Goal: Task Accomplishment & Management: Complete application form

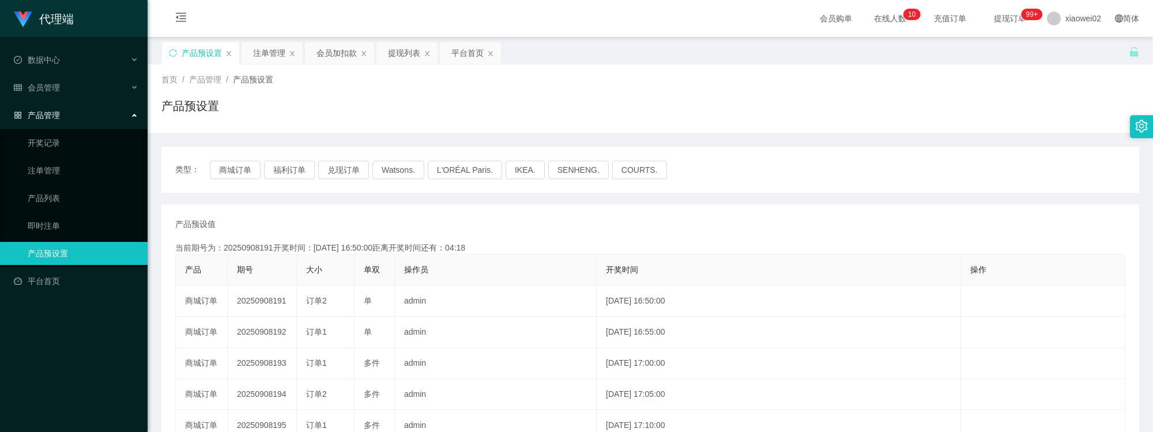
click at [253, 180] on div "类型： 商城订单 福利订单 兑现订单 Watsons. L'ORÉAL Paris. IKEA. SENHENG. COURTS." at bounding box center [650, 170] width 978 height 46
click at [250, 179] on button "商城订单" at bounding box center [235, 170] width 51 height 18
click at [248, 175] on button "商城订单" at bounding box center [235, 170] width 51 height 18
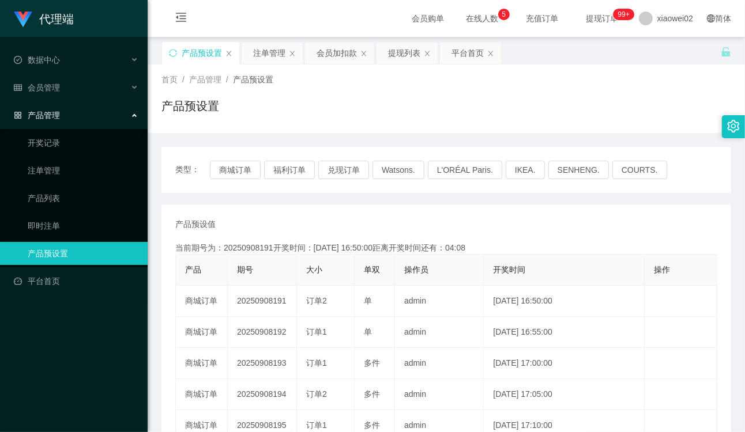
click at [580, 244] on div "当前期号为：20250908191开奖时间：2025-09-08 16:50:00距离开奖时间还有：04:08" at bounding box center [446, 248] width 542 height 12
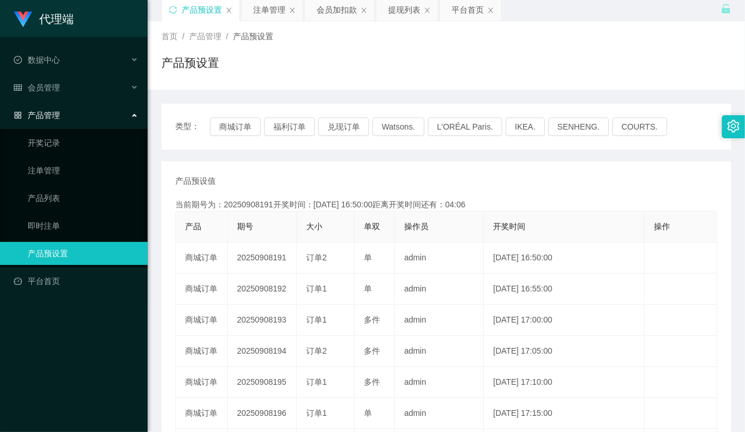
scroll to position [64, 0]
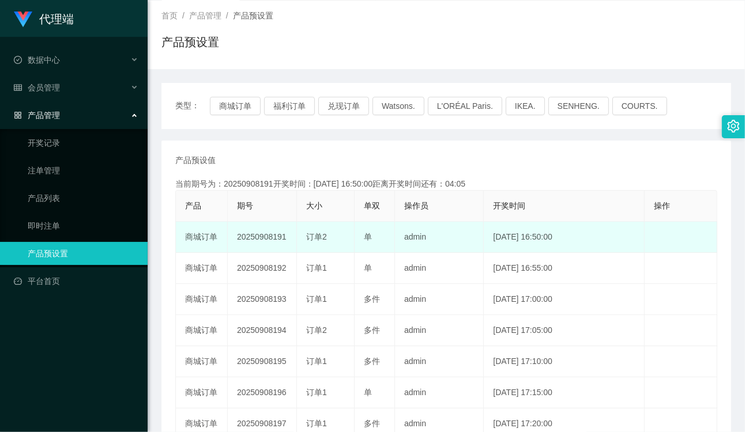
click at [271, 240] on td "20250908191" at bounding box center [262, 237] width 69 height 31
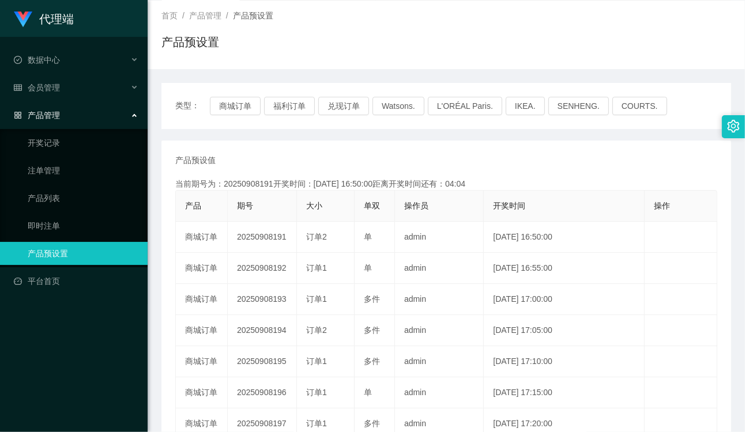
copy td "20250908191"
click at [348, 91] on div "类型： 商城订单 福利订单 兑现订单 Watsons. L'ORÉAL Paris. IKEA. SENHENG. COURTS." at bounding box center [446, 106] width 570 height 46
click at [346, 78] on div "类型： 商城订单 福利订单 兑现订单 Watsons. L'ORÉAL Paris. IKEA. SENHENG. COURTS. 产品预设值 添加期号 当前…" at bounding box center [446, 326] width 570 height 515
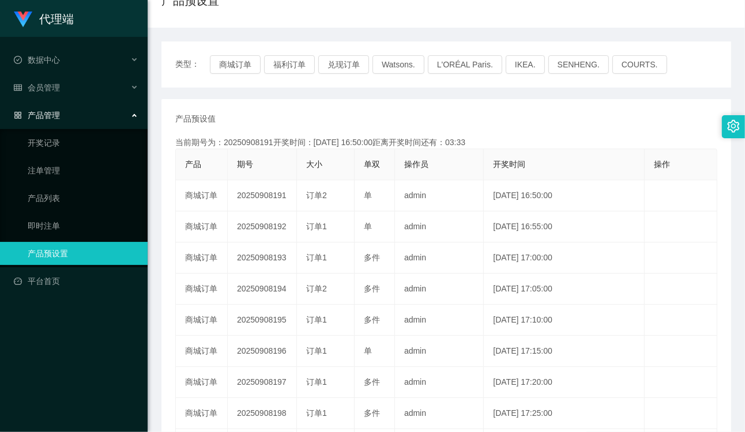
scroll to position [128, 0]
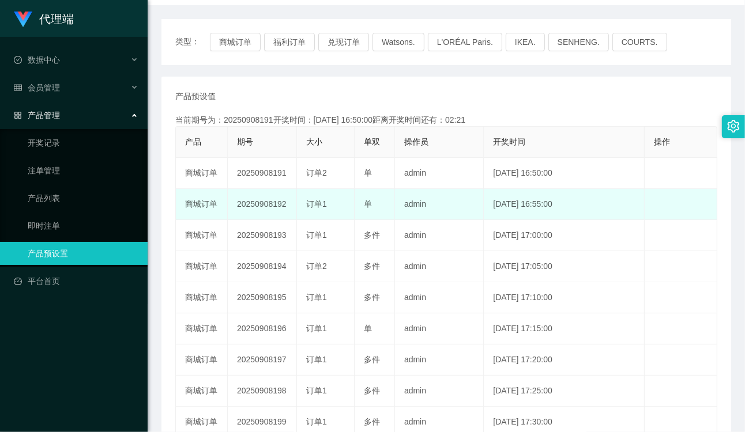
click at [378, 197] on td "单" at bounding box center [375, 204] width 40 height 31
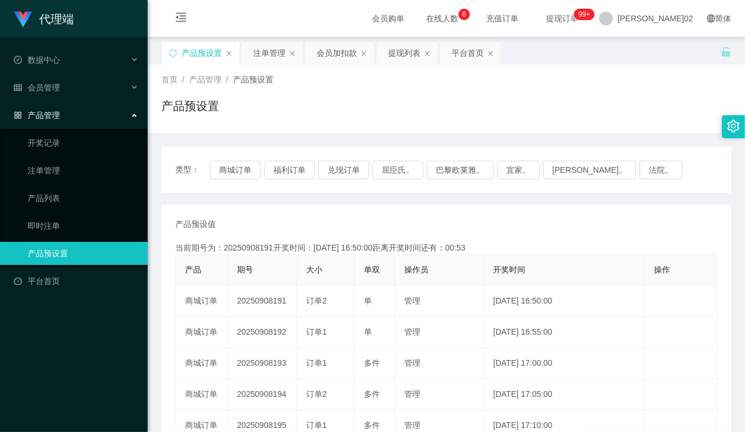
click at [361, 247] on div "当前期号为：20250908191开奖时间：2025-09-08 16:50:00距离开奖时间还有：00:53" at bounding box center [446, 248] width 542 height 12
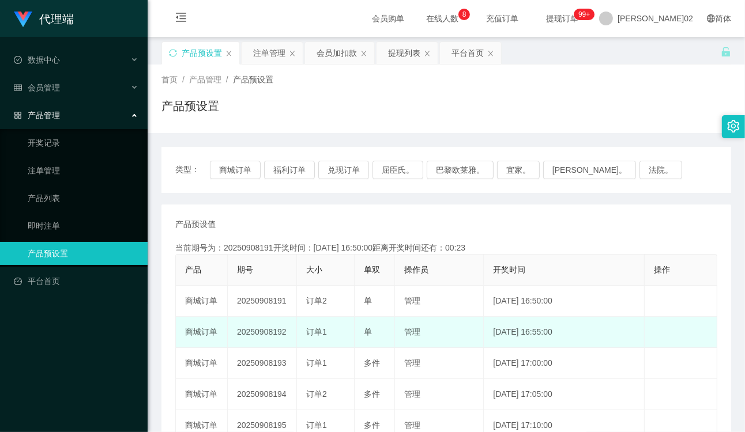
click at [266, 326] on td "20250908192" at bounding box center [262, 332] width 69 height 31
click at [266, 327] on td "20250908192" at bounding box center [262, 332] width 69 height 31
click at [267, 331] on td "20250908192" at bounding box center [262, 332] width 69 height 31
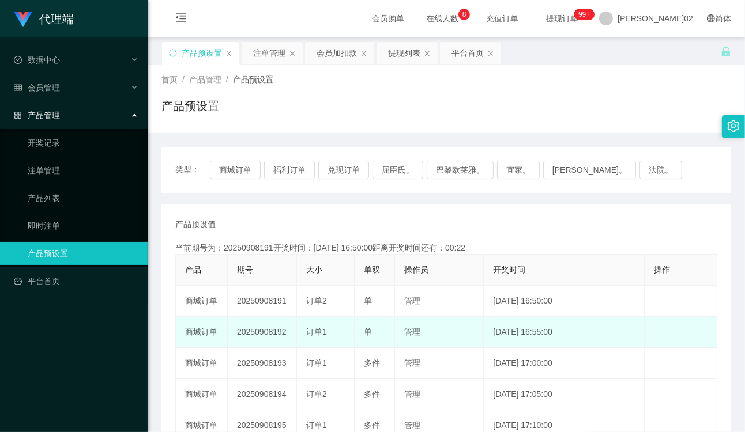
click at [267, 331] on td "20250908192" at bounding box center [262, 332] width 69 height 31
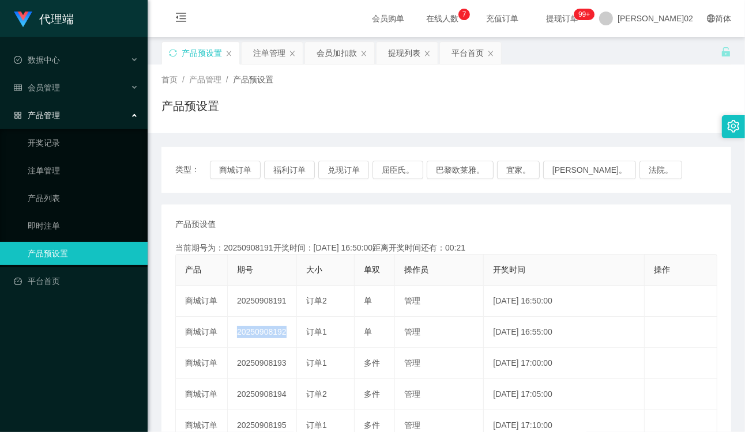
copy td "20250908192"
click at [492, 233] on div "产品预设值 添加期号 当前期号为：20250908191开奖时间：2025-09-08 16:50:00距离开奖时间还有：00:03 产品 期号 大小 单双 …" at bounding box center [446, 427] width 542 height 416
click at [532, 148] on div "类型： 商城订单 福利订单 兑现订单 屈臣氏。 巴黎欧莱雅。 宜家。 森亨。 法院。" at bounding box center [446, 170] width 570 height 46
click at [244, 175] on button "商城订单" at bounding box center [235, 170] width 51 height 18
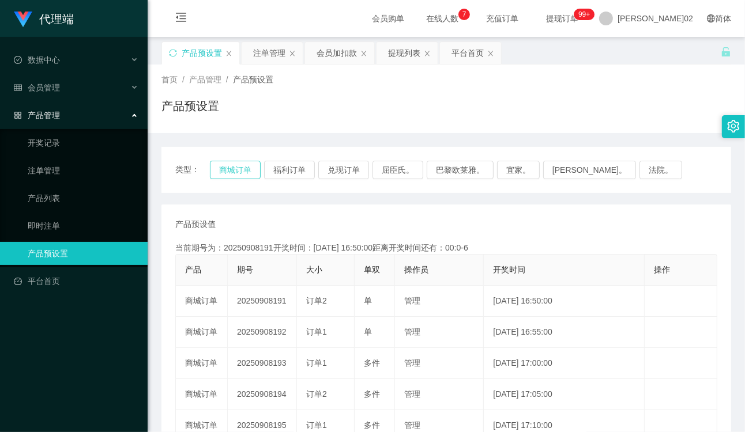
type button "k3wph"
click at [237, 171] on button "商城订单" at bounding box center [235, 170] width 51 height 18
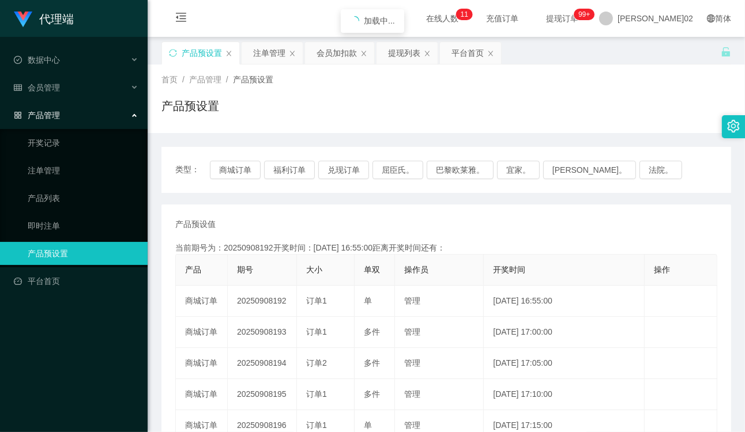
click at [237, 171] on button "商城订单" at bounding box center [235, 170] width 51 height 18
click at [284, 199] on div "类型： 商城订单 福利订单 兑现订单 屈臣氏。 巴黎欧莱雅。 宜家。 [PERSON_NAME]。 法院。 产品预设值 添加期号 当前期号为：20250908…" at bounding box center [446, 397] width 570 height 501
click at [239, 169] on button "商城订单" at bounding box center [235, 170] width 51 height 18
click at [417, 225] on div "产品预设值 添加期号" at bounding box center [446, 225] width 542 height 12
drag, startPoint x: 468, startPoint y: 228, endPoint x: 470, endPoint y: 223, distance: 5.9
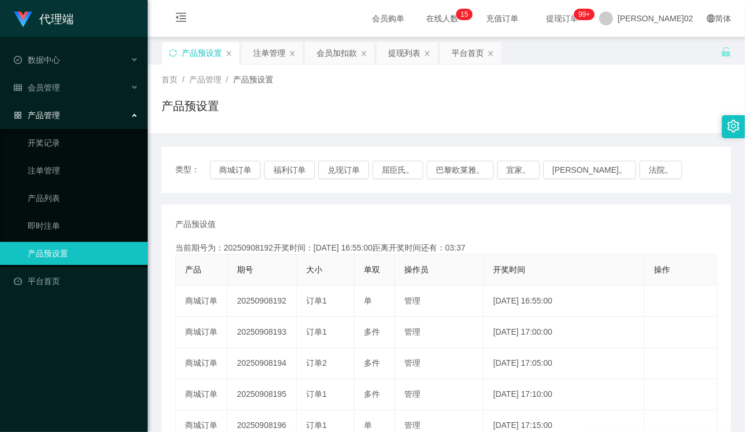
click at [470, 223] on div "产品预设值 添加期号" at bounding box center [446, 225] width 542 height 12
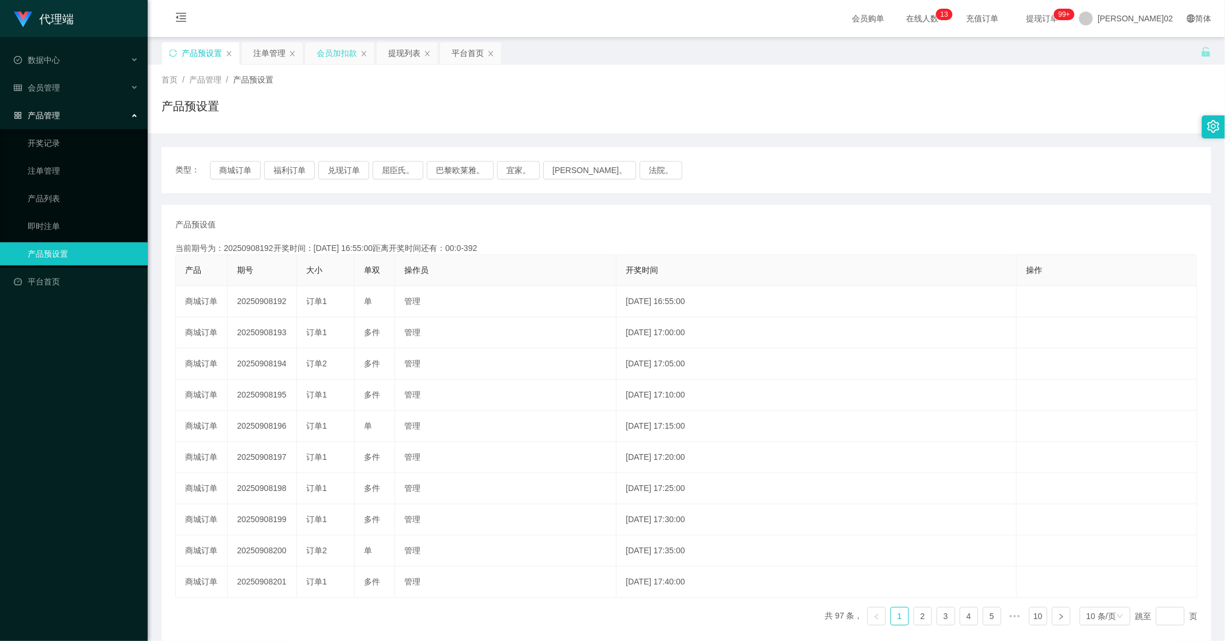
click at [313, 45] on div "会员加扣款" at bounding box center [339, 53] width 69 height 22
click at [266, 54] on div "注单管理" at bounding box center [269, 53] width 32 height 22
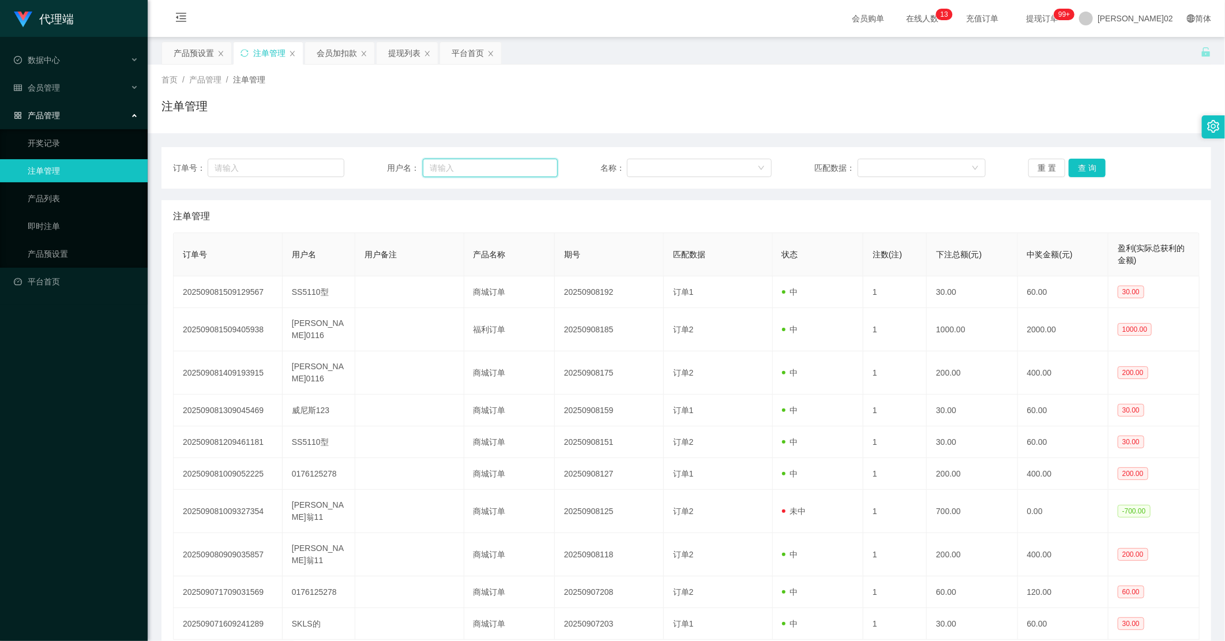
drag, startPoint x: 435, startPoint y: 171, endPoint x: 869, endPoint y: 150, distance: 434.6
click at [435, 171] on input "text" at bounding box center [490, 168] width 135 height 18
paste input "0189540756"
type input "0189540756"
click at [744, 162] on button "查 询" at bounding box center [1086, 168] width 37 height 18
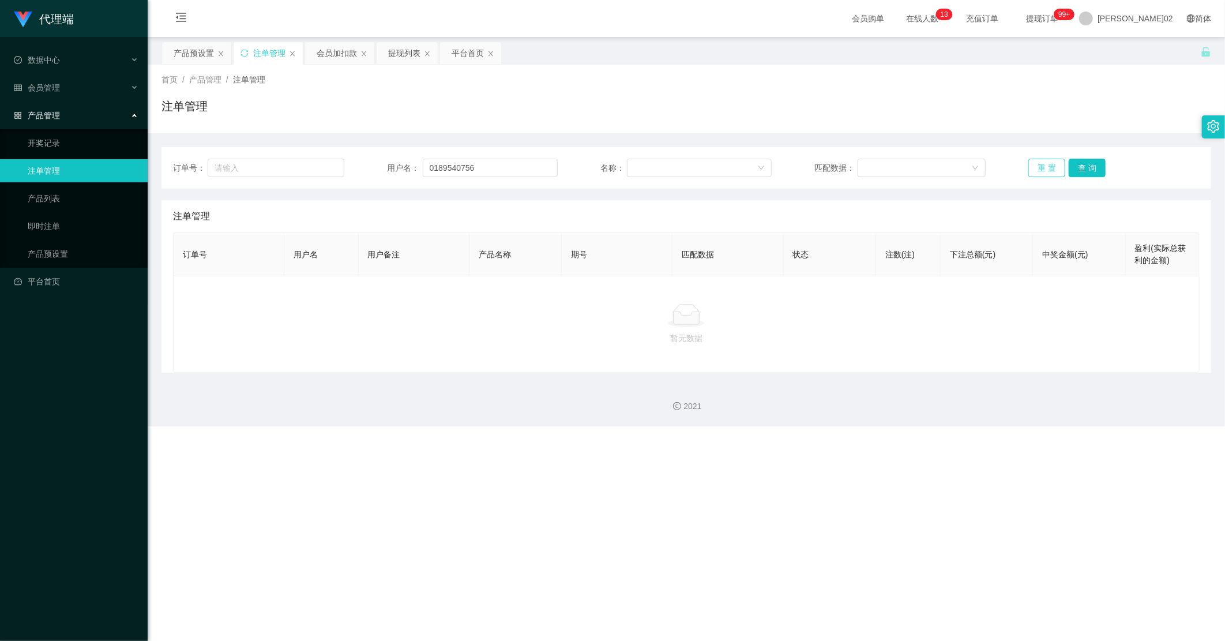
click at [744, 172] on button "重 置" at bounding box center [1046, 168] width 37 height 18
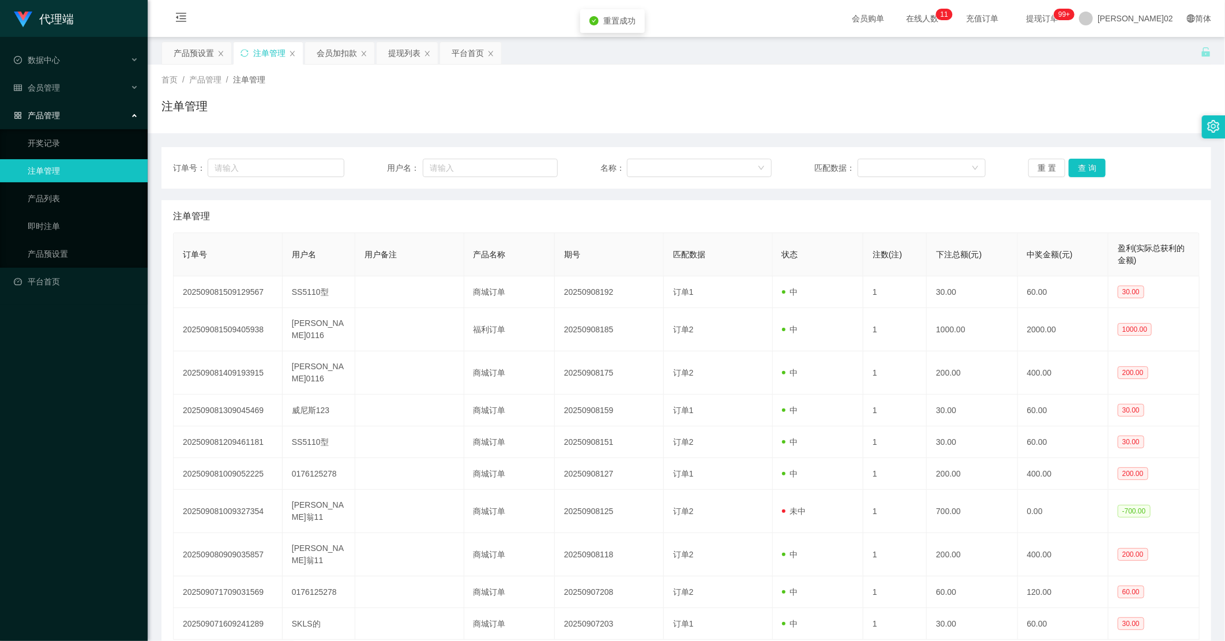
click at [744, 136] on div "订单号： 用户名： 名称： 匹配数据： 重 置 查 询 注单管理 订单号 用户名 用户备注 产品名称 期号 匹配数据 状态 注数(注) 下注总额(元) 中奖金…" at bounding box center [685, 404] width 1049 height 543
click at [333, 58] on div "会员加扣款" at bounding box center [337, 53] width 40 height 22
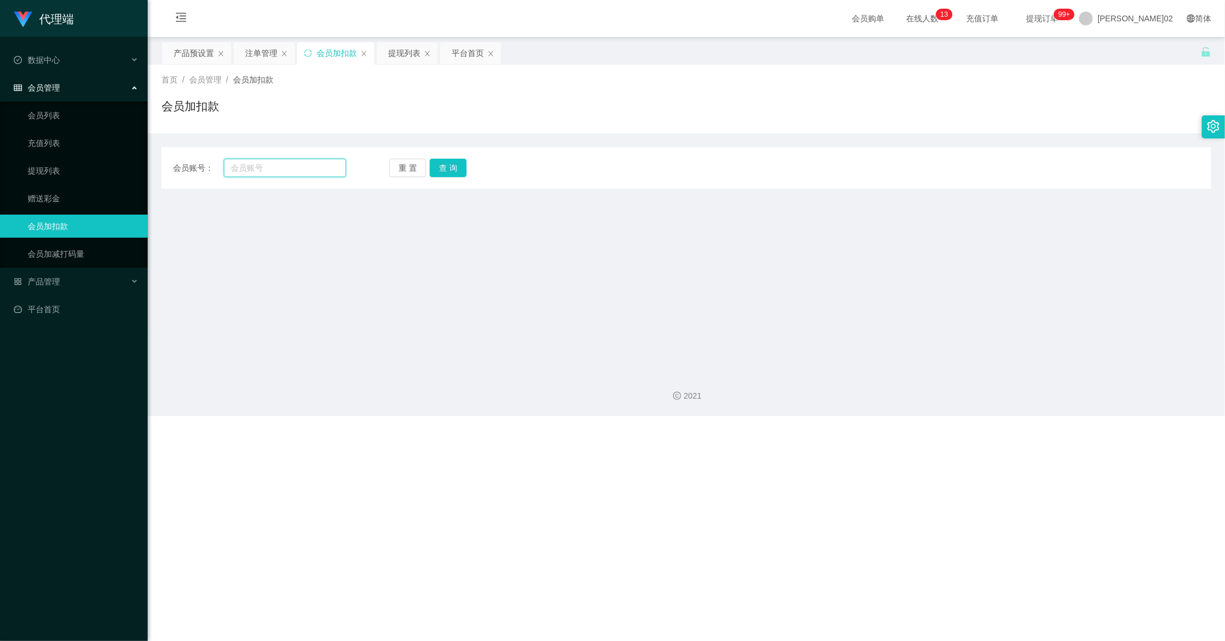
click at [274, 164] on input "text" at bounding box center [285, 168] width 122 height 18
paste input "数据已录入系统，现在检查的你本金积分是否到账工作台，截图给我核实"
type input "数据已录入系统，现在检查的你本金积分是否到账工作台，截图给我核实"
click at [744, 13] on div "[PERSON_NAME]02" at bounding box center [1126, 18] width 108 height 37
click at [744, 23] on span "[PERSON_NAME]02" at bounding box center [1135, 18] width 76 height 37
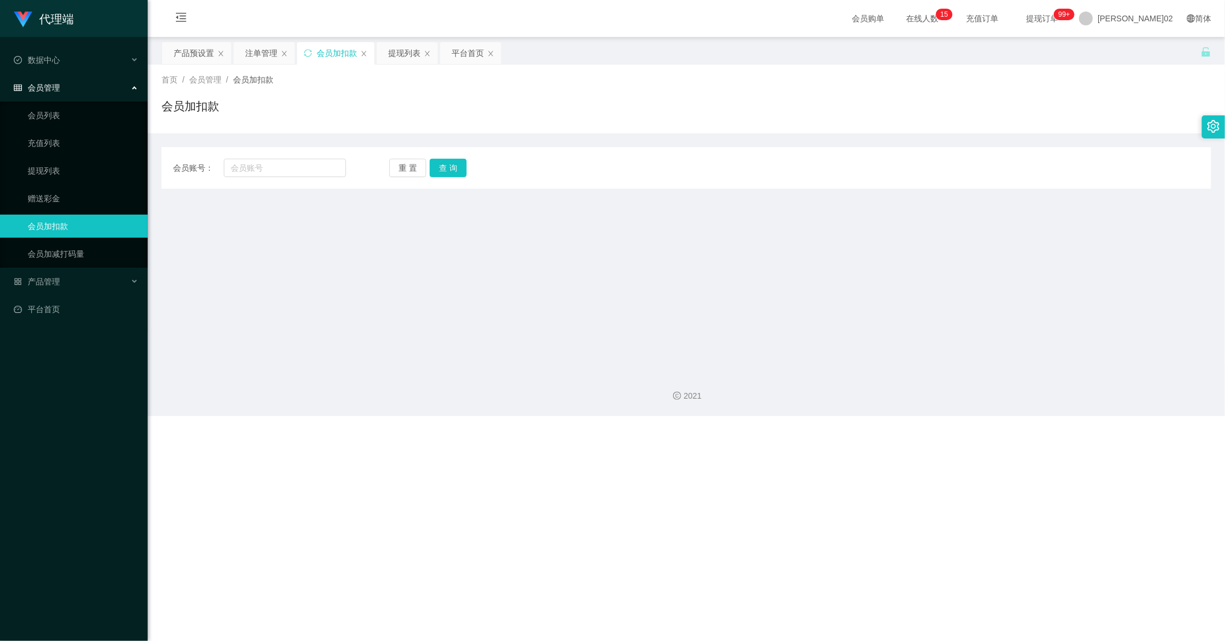
click at [744, 54] on div "产品预设置 注单管理 会员加扣款 提现列表 平台首页" at bounding box center [680, 62] width 1039 height 40
click at [744, 18] on span "[PERSON_NAME]02" at bounding box center [1135, 18] width 76 height 37
click at [744, 43] on li "退出登录" at bounding box center [1159, 50] width 86 height 18
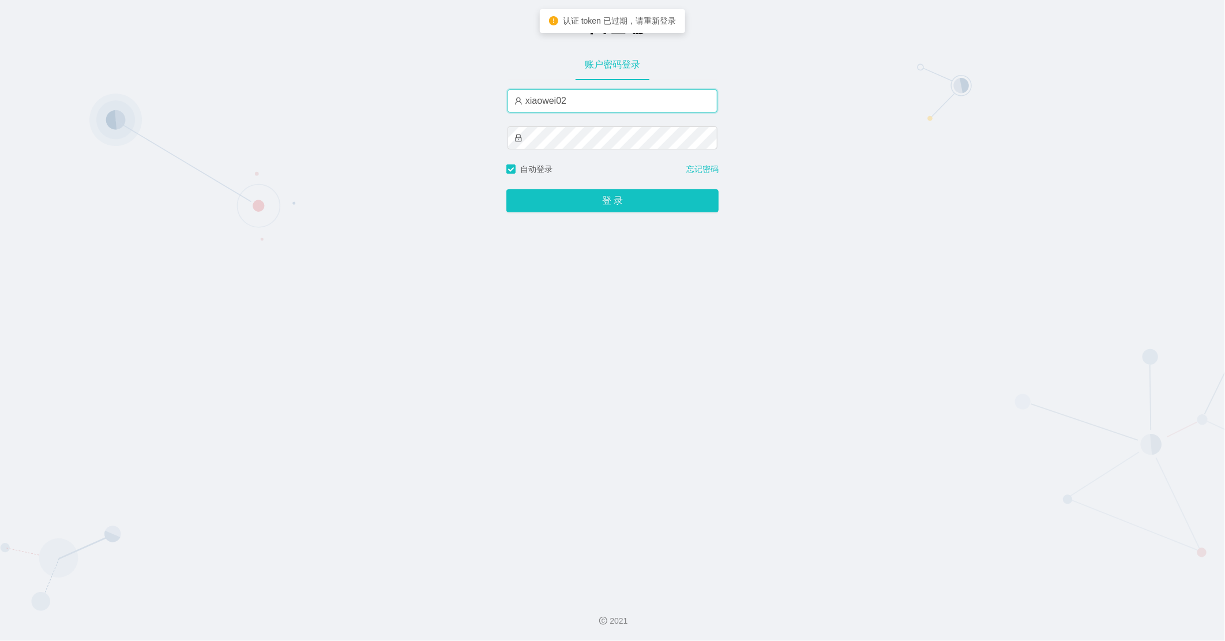
click at [586, 104] on input "xiaowei02" at bounding box center [612, 100] width 210 height 23
type input "xiaowei01"
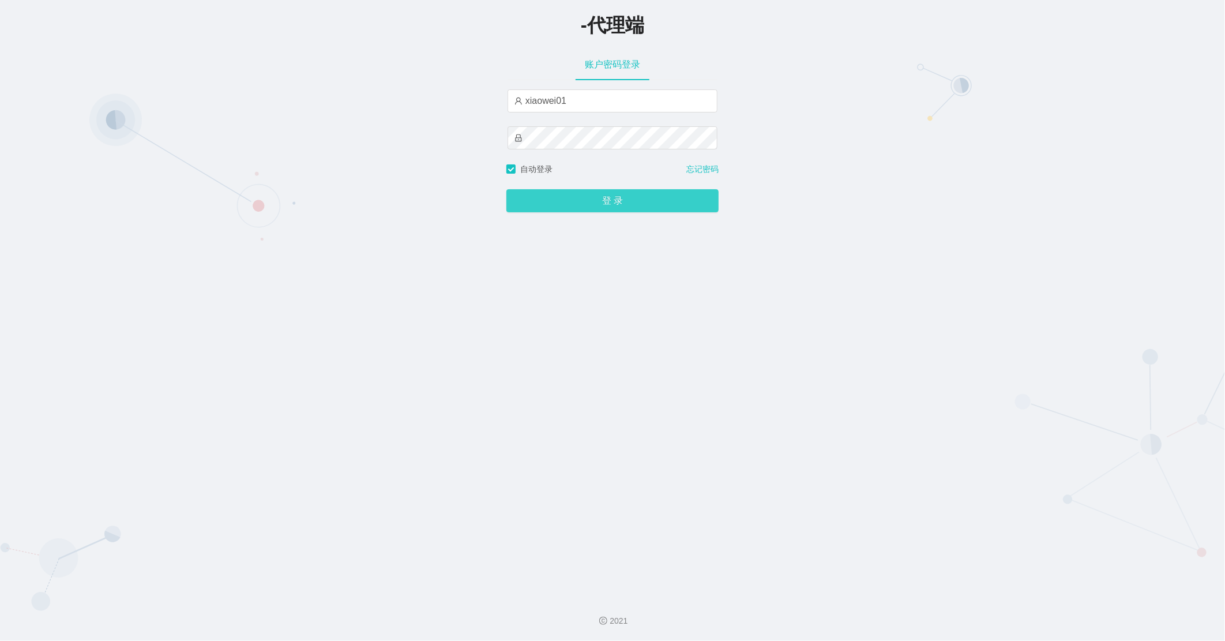
click at [571, 198] on button "登 录" at bounding box center [612, 200] width 212 height 23
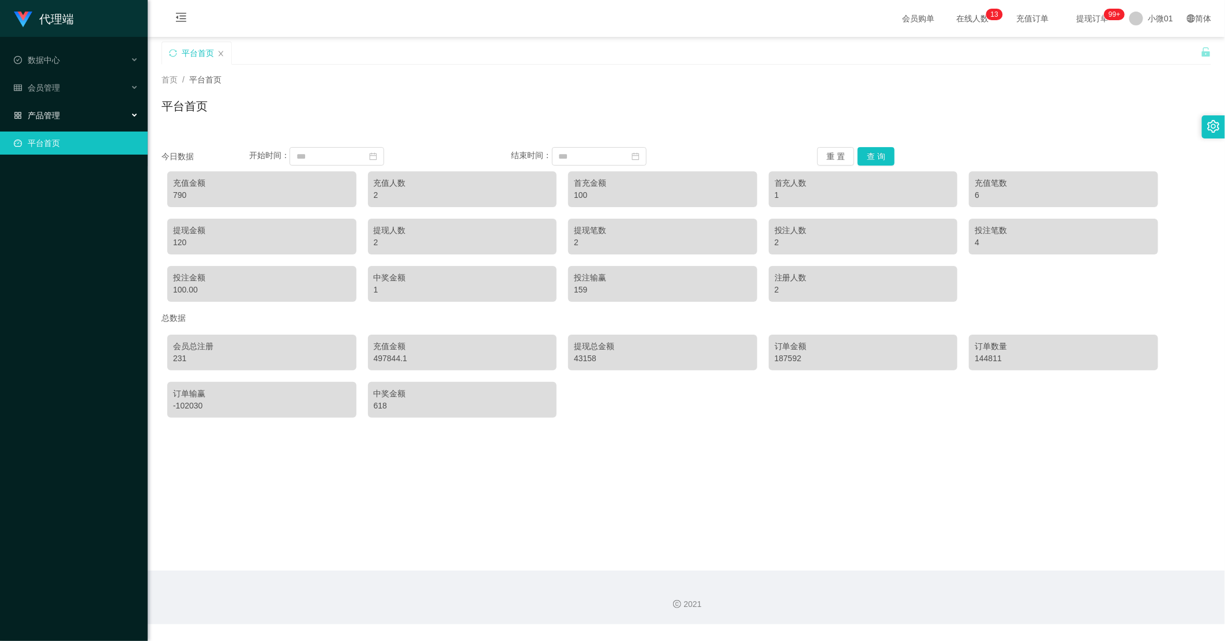
click at [51, 114] on font "产品管理" at bounding box center [44, 115] width 32 height 9
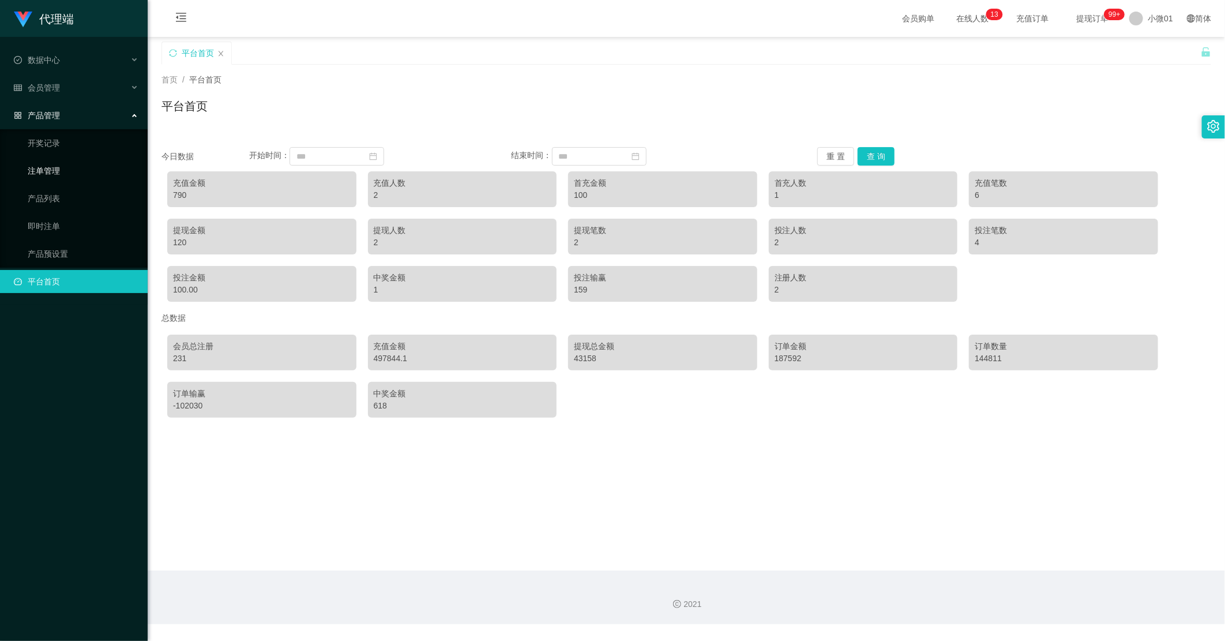
drag, startPoint x: 50, startPoint y: 165, endPoint x: 85, endPoint y: 159, distance: 35.7
click at [50, 165] on link "注单管理" at bounding box center [83, 170] width 111 height 23
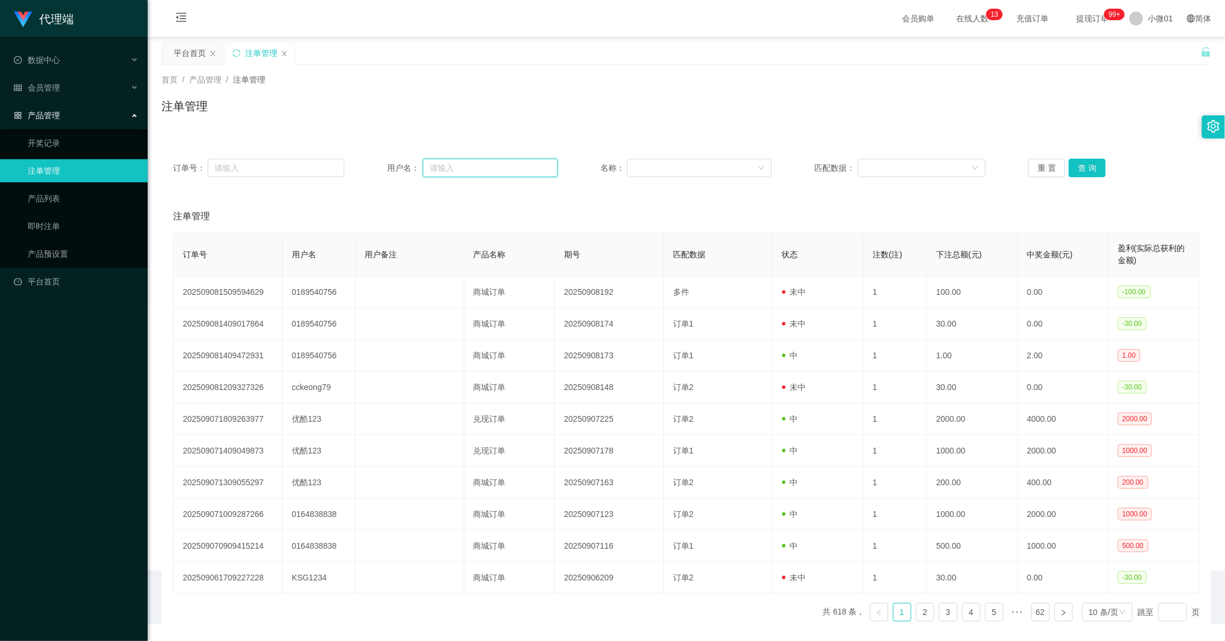
click at [434, 170] on input "text" at bounding box center [490, 168] width 135 height 18
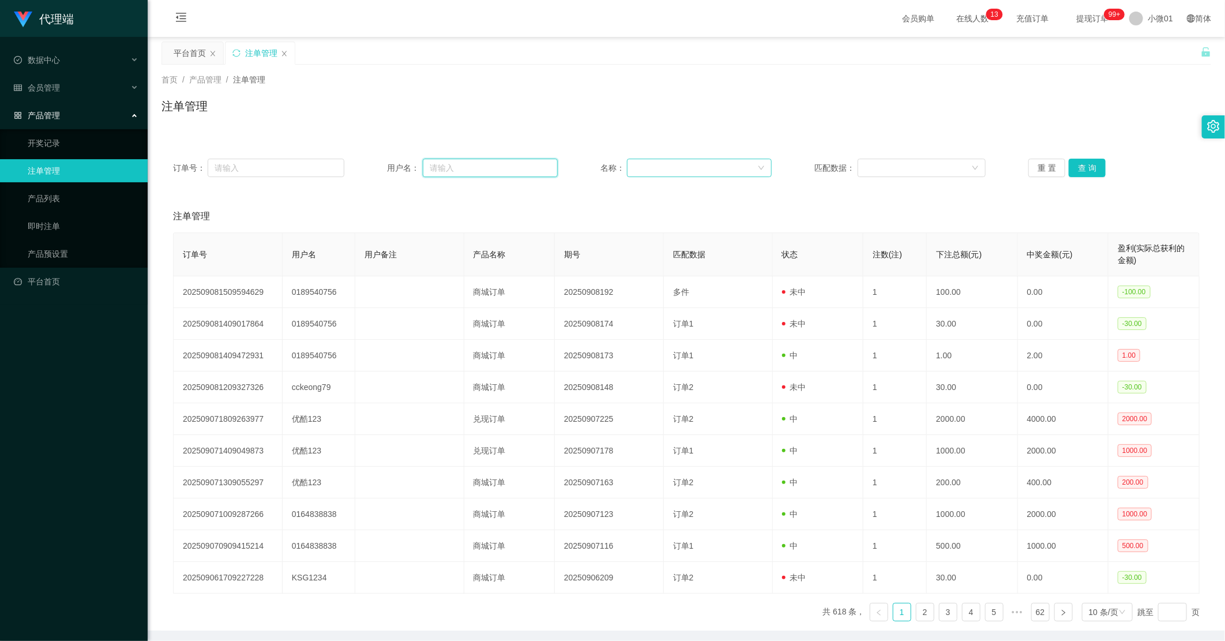
paste input "0189540756"
type input "0189540756"
click at [744, 170] on button "查 询" at bounding box center [1086, 168] width 37 height 18
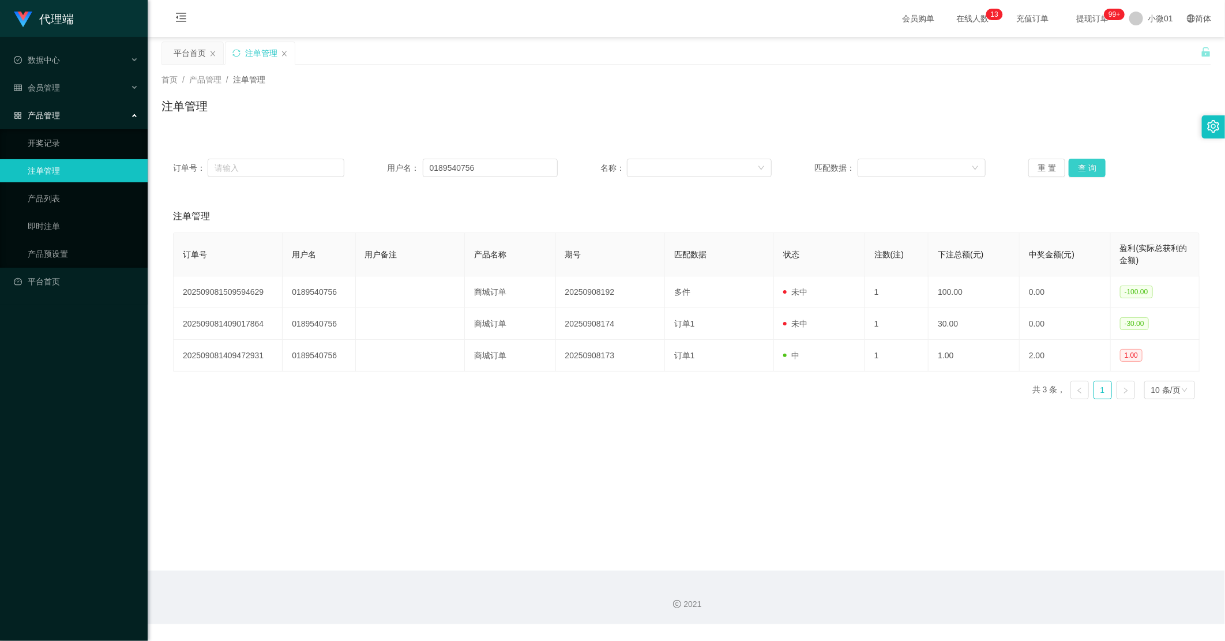
click at [744, 170] on button "查 询" at bounding box center [1086, 168] width 37 height 18
click at [744, 68] on div "首页 / 产品管理 / 注单管理 / 注单管理" at bounding box center [686, 99] width 1077 height 69
click at [744, 163] on button "查 询" at bounding box center [1086, 168] width 37 height 18
click at [744, 160] on button "查 询" at bounding box center [1086, 168] width 37 height 18
click at [744, 117] on div "注单管理" at bounding box center [685, 110] width 1049 height 27
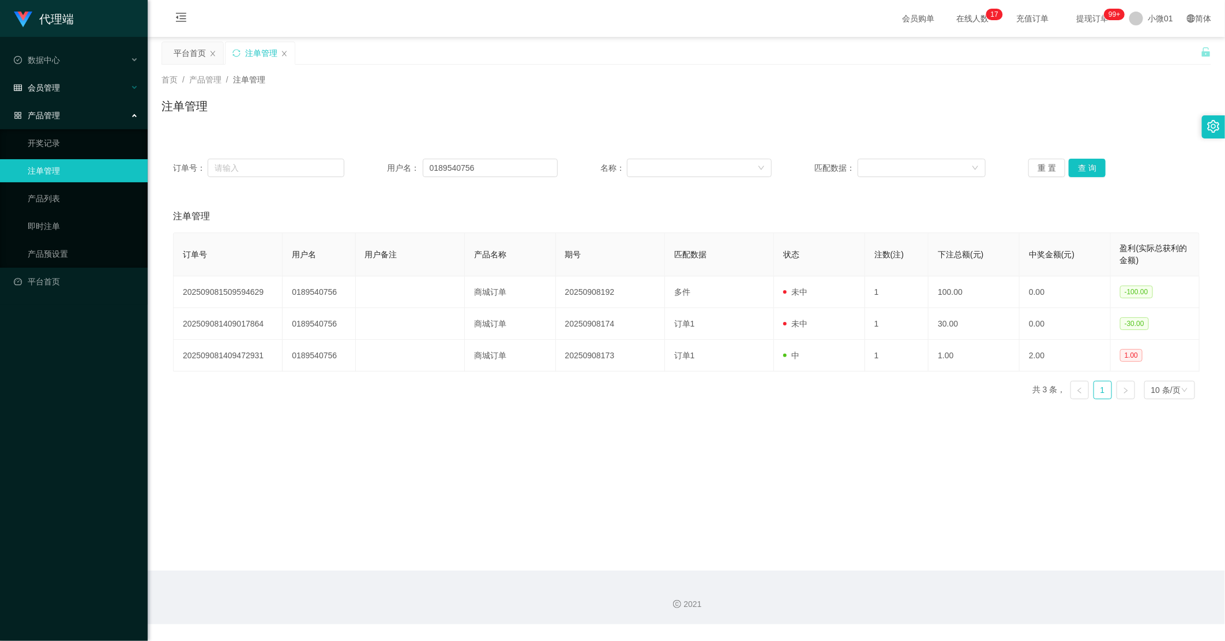
click at [69, 93] on div "会员管理" at bounding box center [74, 87] width 148 height 23
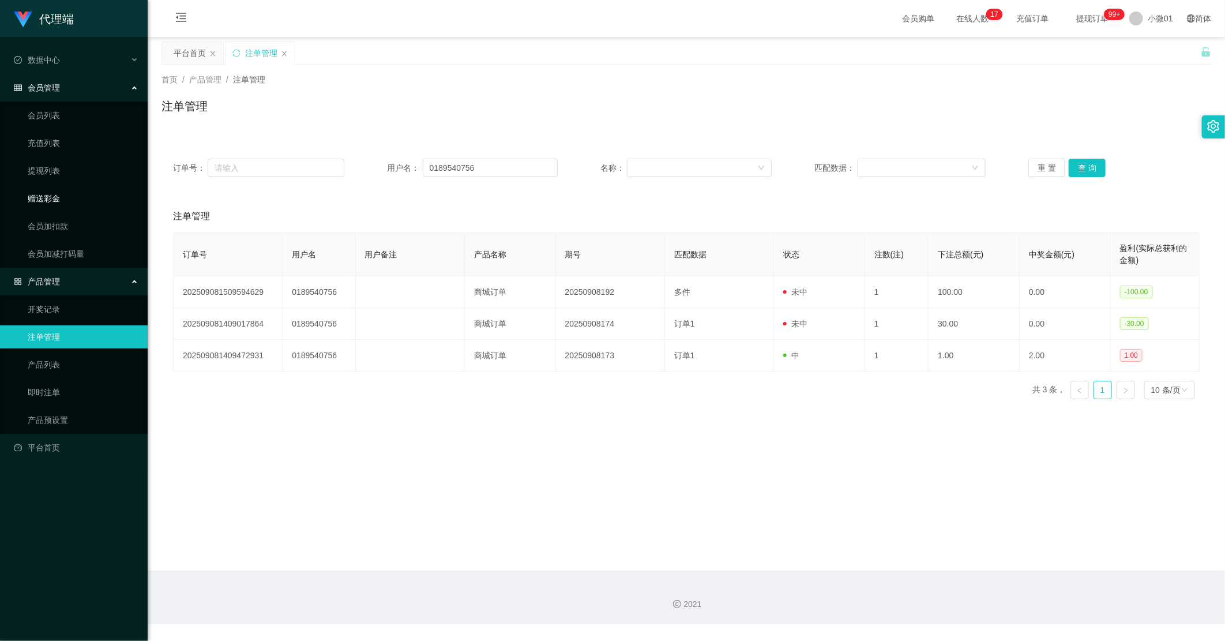
drag, startPoint x: 57, startPoint y: 205, endPoint x: 65, endPoint y: 198, distance: 11.1
click at [57, 205] on link "赠送彩金" at bounding box center [83, 198] width 111 height 23
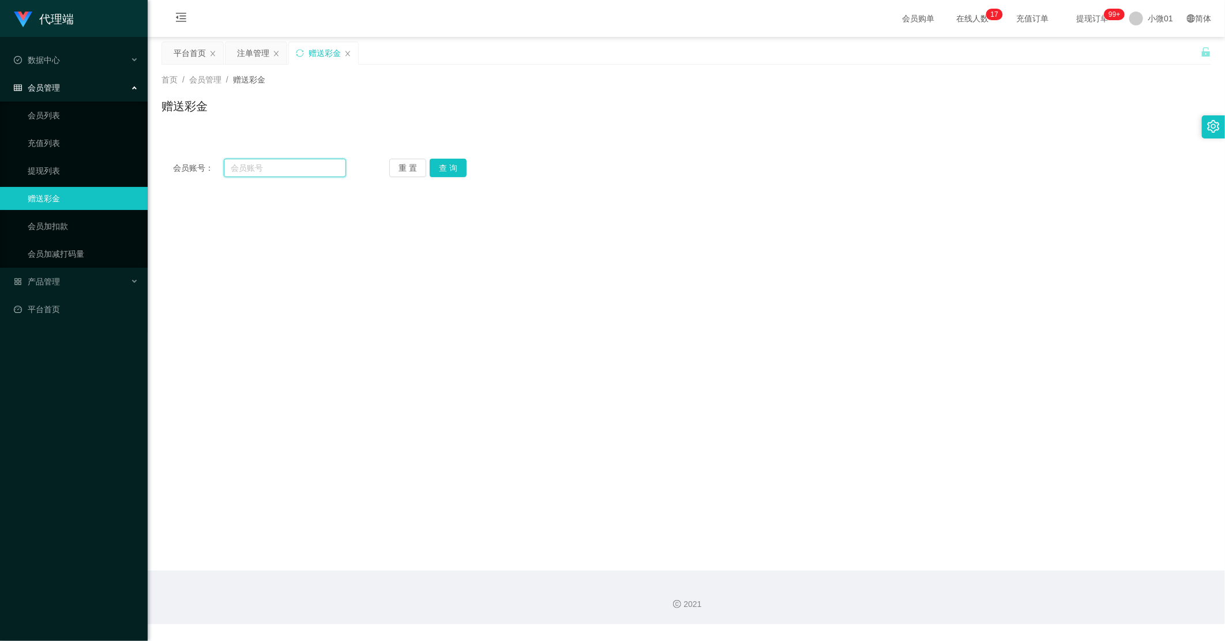
click at [274, 161] on input "text" at bounding box center [285, 168] width 122 height 18
paste input "0189540756"
type input "0189540756"
click at [439, 174] on button "查 询" at bounding box center [448, 168] width 37 height 18
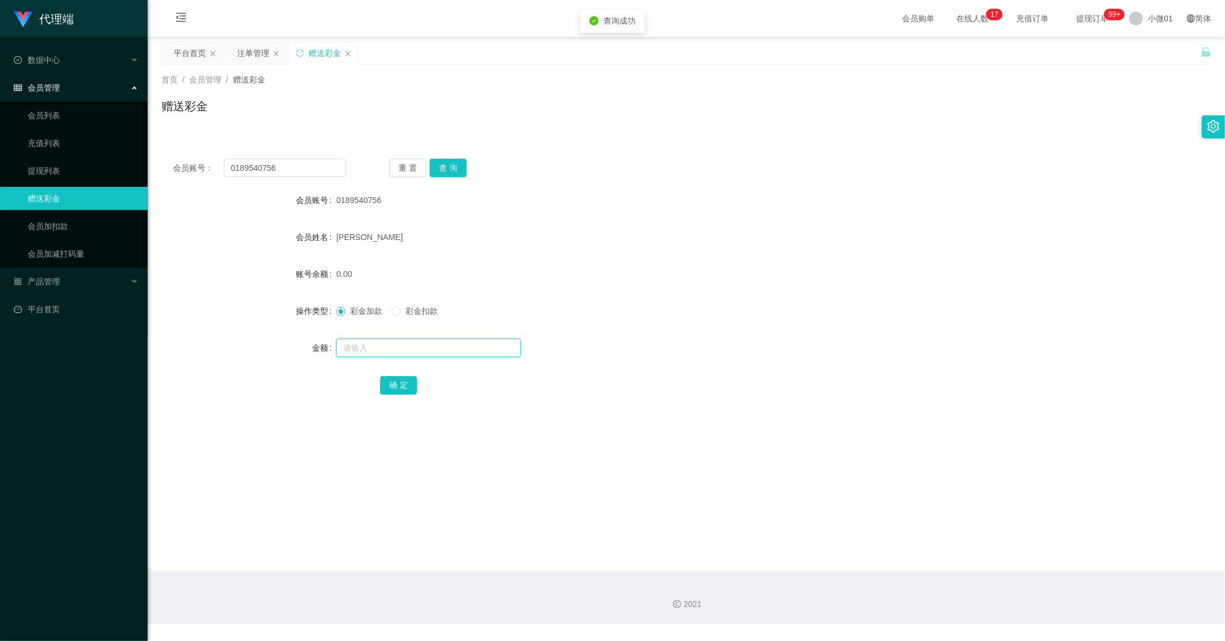
click at [354, 340] on input "text" at bounding box center [428, 347] width 184 height 18
type input "100"
click at [394, 376] on button "确 定" at bounding box center [398, 385] width 37 height 18
click at [562, 348] on div at bounding box center [642, 347] width 612 height 23
click at [554, 265] on div "100.00" at bounding box center [642, 273] width 612 height 23
